Goal: Find specific page/section: Find specific page/section

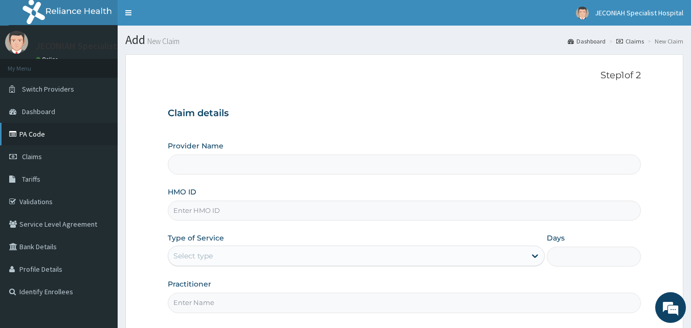
click at [47, 138] on link "PA Code" at bounding box center [59, 134] width 118 height 22
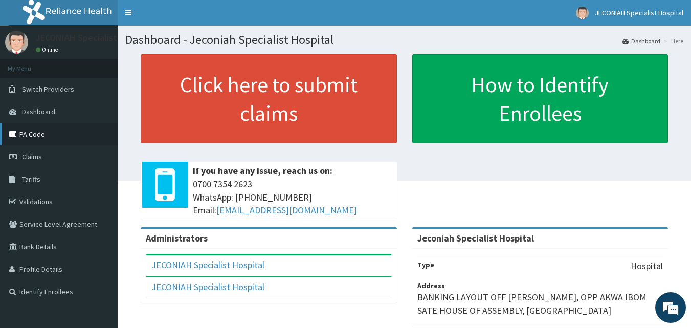
click at [44, 134] on link "PA Code" at bounding box center [59, 134] width 118 height 22
